Goal: Task Accomplishment & Management: Complete application form

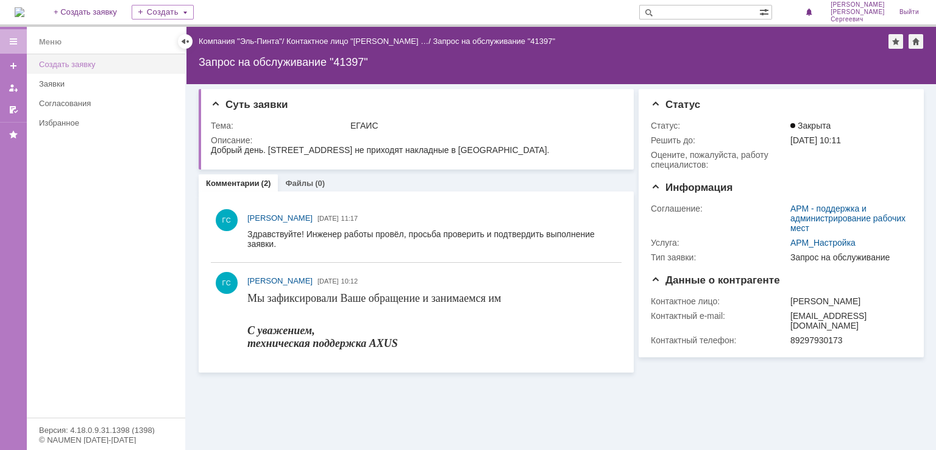
click at [85, 60] on div "Создать заявку" at bounding box center [108, 64] width 139 height 9
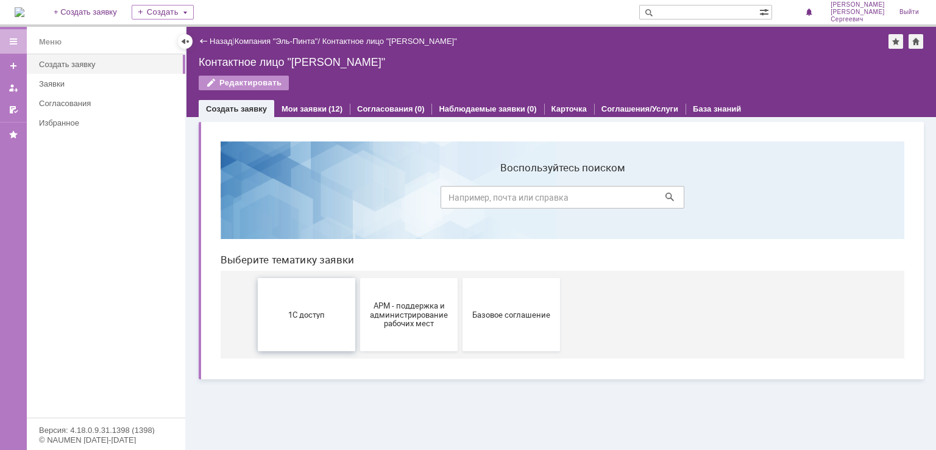
click at [300, 317] on span "1С доступ" at bounding box center [306, 313] width 90 height 9
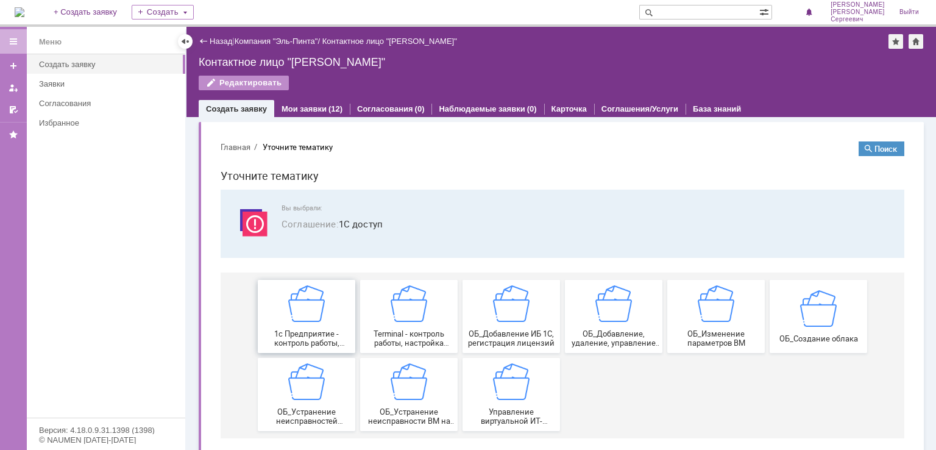
click at [312, 326] on div "1c Предприятие - контроль работы, настройка создание новых записей сервера 1с п…" at bounding box center [306, 316] width 90 height 62
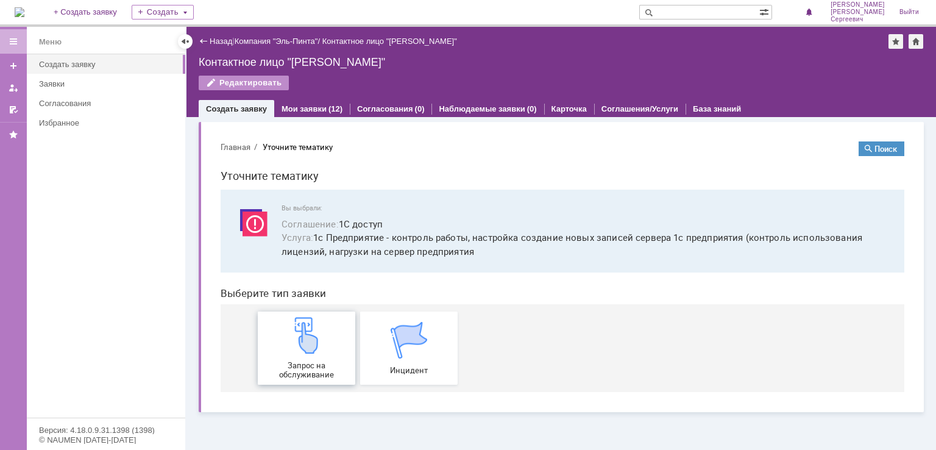
click at [305, 354] on div "Запрос на обслуживание" at bounding box center [306, 348] width 90 height 62
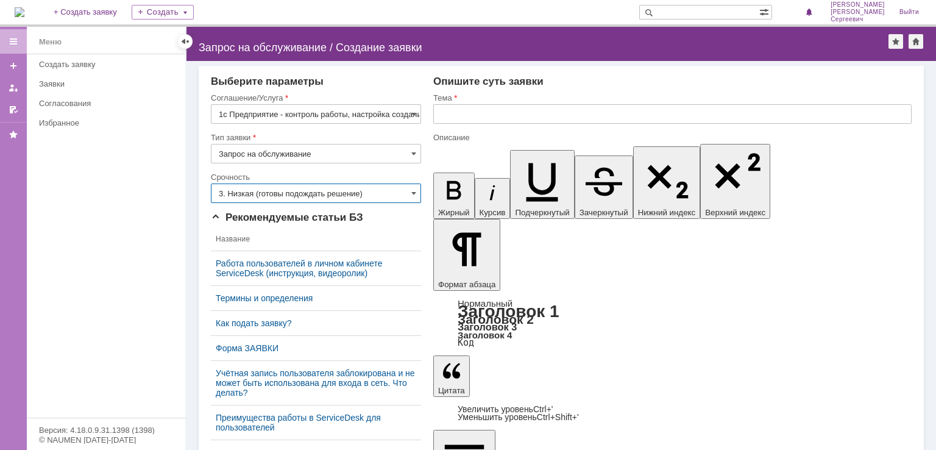
click at [323, 191] on input "3. Низкая (готовы подождать решение)" at bounding box center [316, 192] width 210 height 19
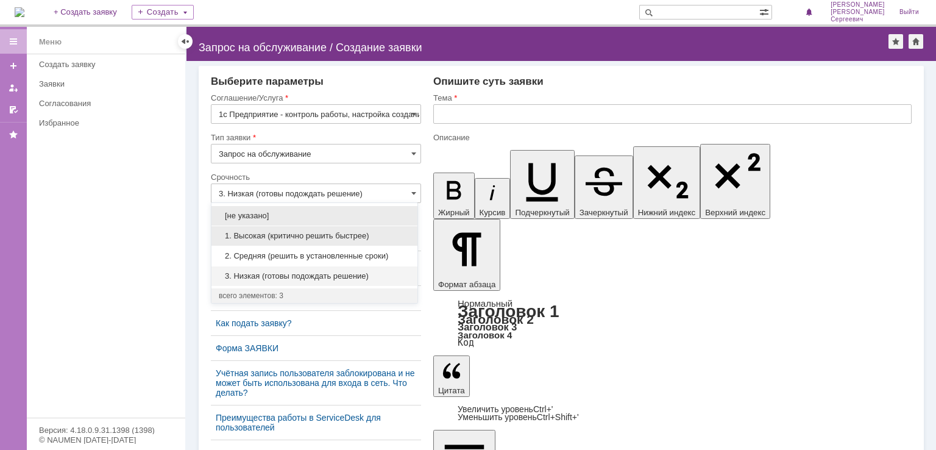
click at [290, 235] on span "1. Высокая (критично решить быстрее)" at bounding box center [314, 236] width 191 height 10
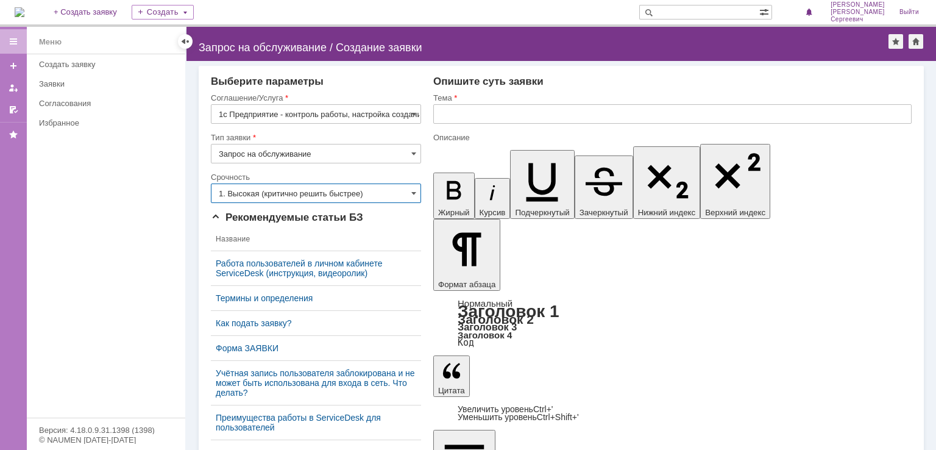
type input "1. Высокая (критично решить быстрее)"
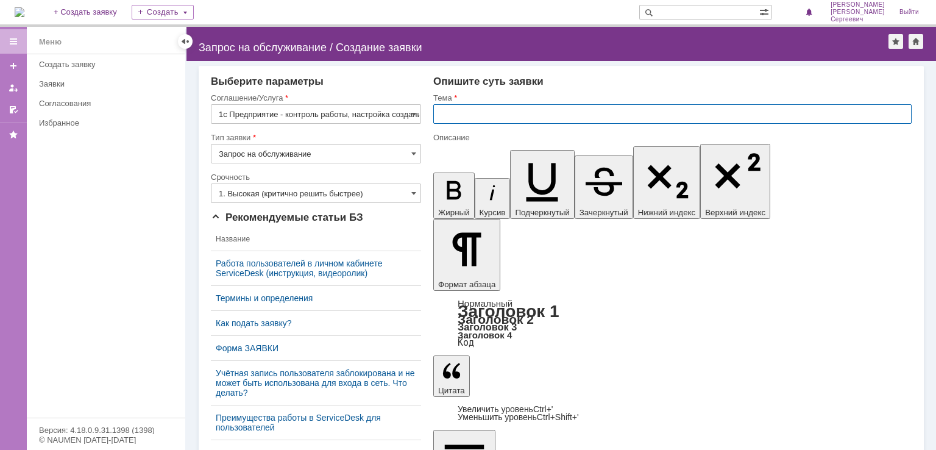
click at [468, 119] on input "text" at bounding box center [672, 113] width 478 height 19
type input "Y"
type input "Невозможность зайти в 1С на РМК"
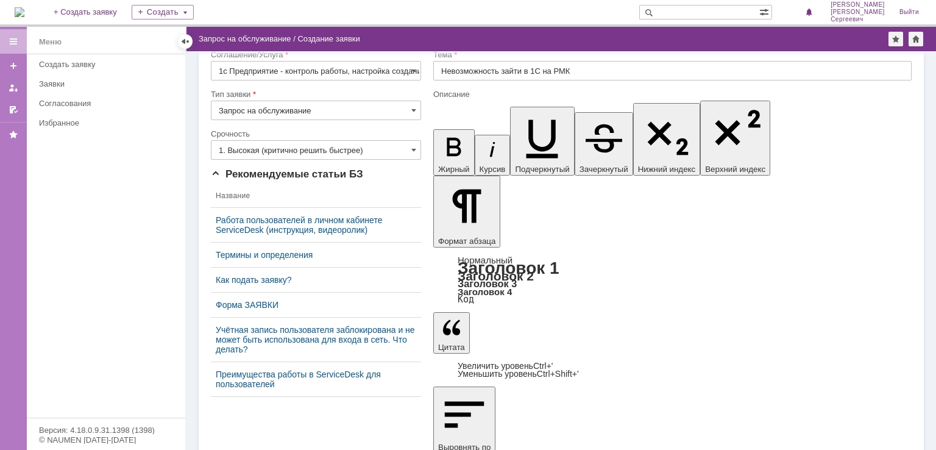
scroll to position [34, 0]
